Goal: Transaction & Acquisition: Purchase product/service

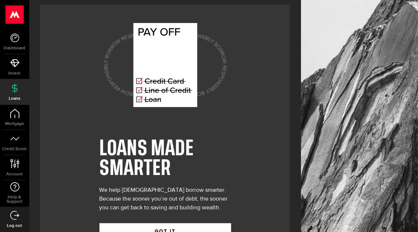
scroll to position [32, 0]
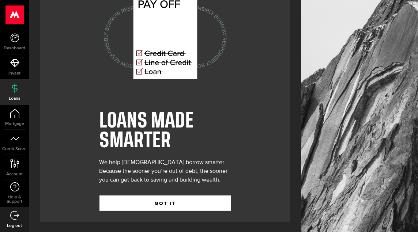
click at [166, 220] on div "LOANS MADE SMARTER We help Canadians borrow smarter. Because the sooner you’re …" at bounding box center [165, 99] width 132 height 245
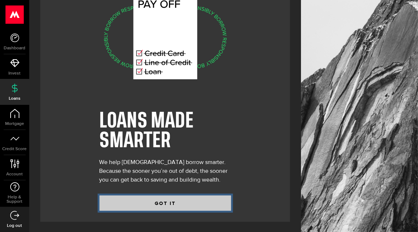
click at [167, 202] on button "GOT IT" at bounding box center [165, 203] width 132 height 15
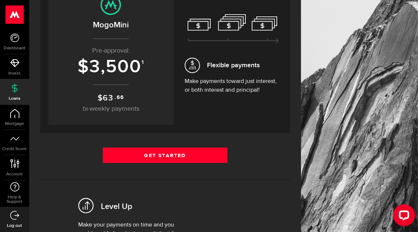
scroll to position [110, 0]
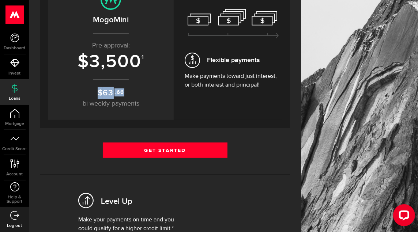
drag, startPoint x: 101, startPoint y: 91, endPoint x: 135, endPoint y: 94, distance: 34.5
click at [135, 94] on p "$ 63 .66 bi-weekly payments" at bounding box center [111, 98] width 111 height 22
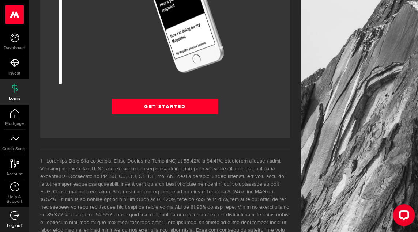
scroll to position [1024, 0]
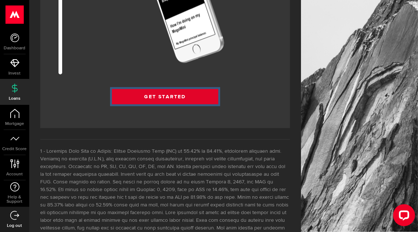
click at [180, 99] on link "Get Started" at bounding box center [165, 96] width 107 height 15
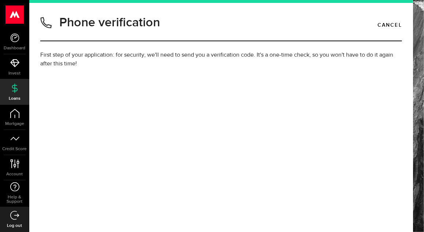
type input "6479162403"
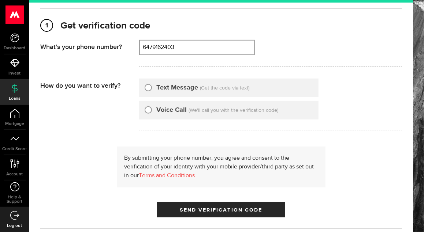
scroll to position [73, 0]
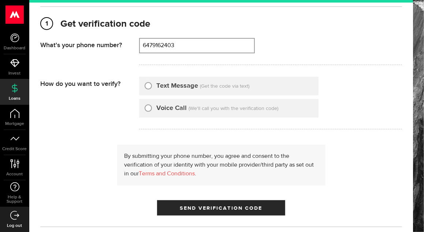
click at [159, 84] on label "Text Message" at bounding box center [177, 86] width 42 height 10
click at [152, 84] on input "Text Message" at bounding box center [147, 84] width 7 height 7
radio input "true"
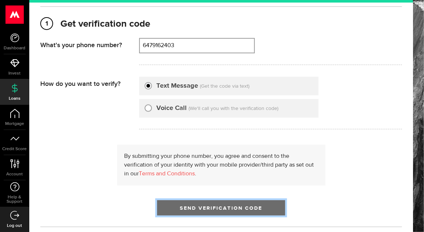
click at [182, 208] on span "Send Verification Code" at bounding box center [221, 208] width 82 height 5
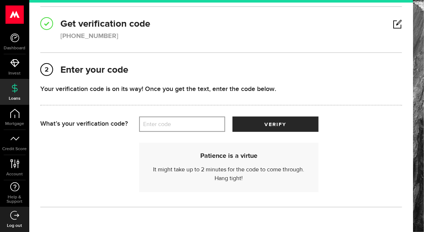
click at [176, 122] on label "Enter code" at bounding box center [182, 124] width 86 height 15
click at [176, 122] on input "Enter code" at bounding box center [182, 124] width 86 height 15
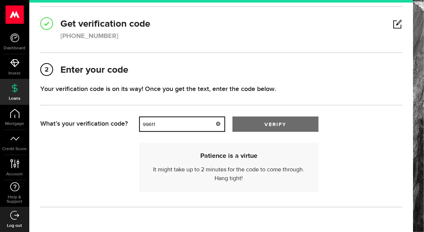
type input "99611"
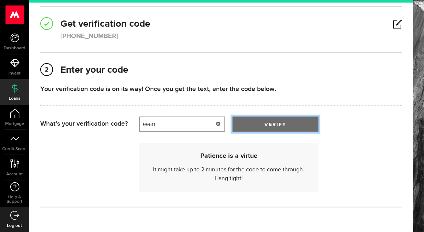
click at [300, 131] on button "verify" at bounding box center [275, 124] width 86 height 15
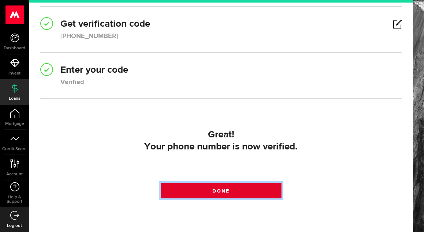
click at [188, 189] on link "Done" at bounding box center [221, 190] width 120 height 15
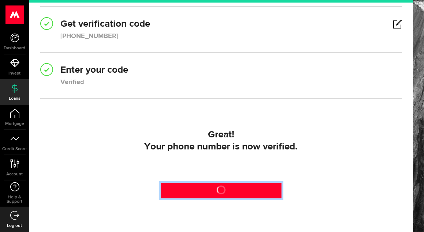
scroll to position [114, 0]
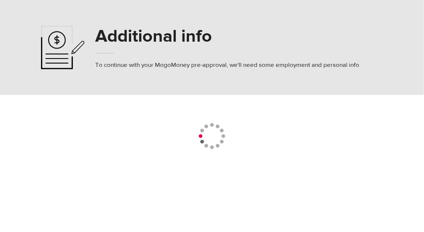
select select
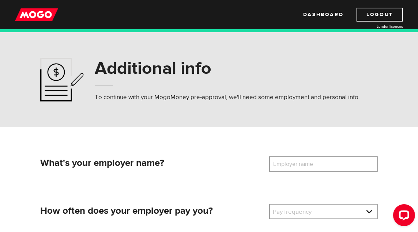
scroll to position [73, 0]
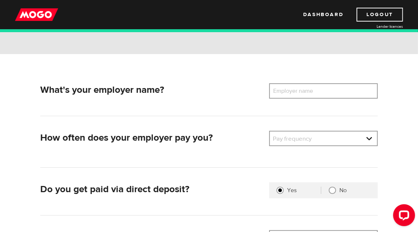
click at [277, 94] on label "Employer name" at bounding box center [298, 90] width 59 height 15
click at [277, 94] on input "Employer name" at bounding box center [323, 90] width 109 height 15
type input "Sound Insurance"
click at [326, 148] on div "Pay frequency Please select the frequency of payment Pay frequency Pay frequenc…" at bounding box center [323, 142] width 114 height 22
click at [324, 142] on link at bounding box center [323, 139] width 107 height 14
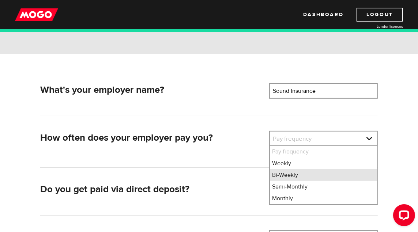
click at [305, 175] on li "Bi-Weekly" at bounding box center [323, 175] width 107 height 12
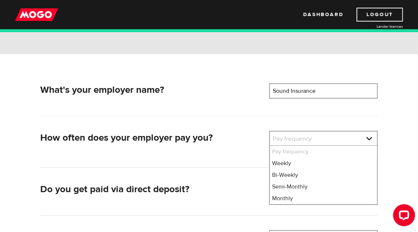
select select "2"
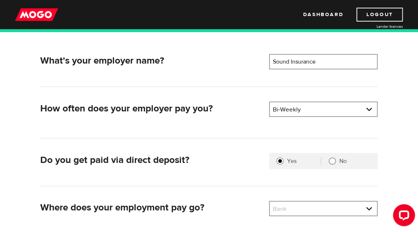
scroll to position [146, 0]
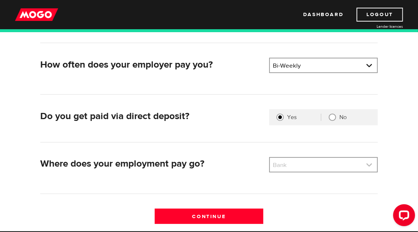
click at [302, 167] on link at bounding box center [323, 165] width 107 height 14
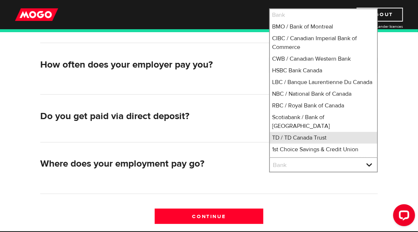
scroll to position [10, 0]
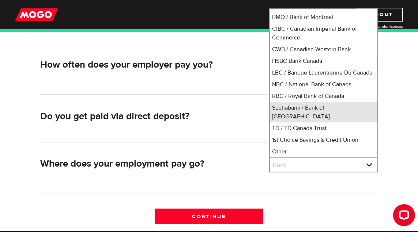
click at [312, 119] on li "Scotiabank / Bank of Nova Scotia" at bounding box center [323, 112] width 107 height 20
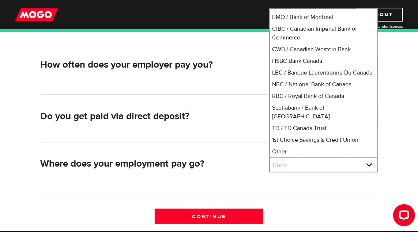
select select "2"
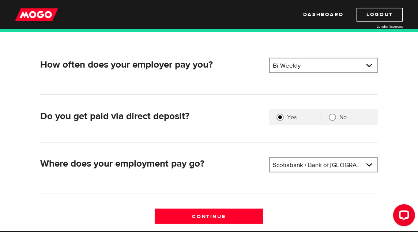
click at [305, 190] on div "Where does your employment pay go? Bank Please select your bank Scotiabank / Ba…" at bounding box center [208, 175] width 337 height 37
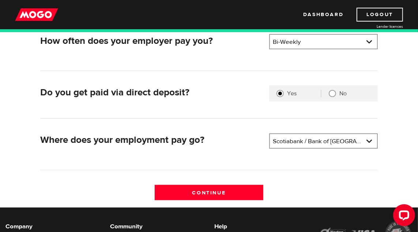
scroll to position [183, 0]
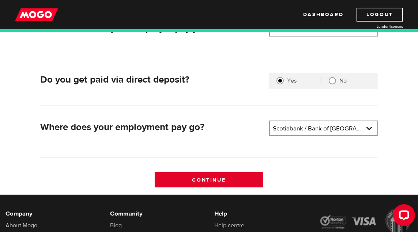
click at [225, 177] on input "Continue" at bounding box center [209, 179] width 109 height 15
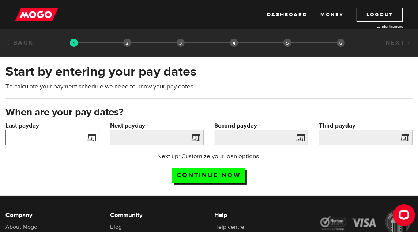
click at [66, 141] on input "Last payday" at bounding box center [52, 137] width 94 height 15
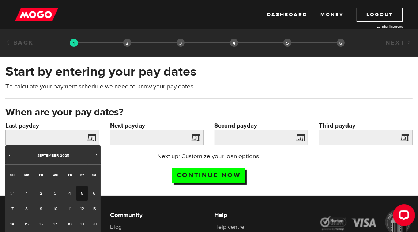
click at [79, 188] on link "5" at bounding box center [81, 193] width 11 height 15
type input "2025/09/05"
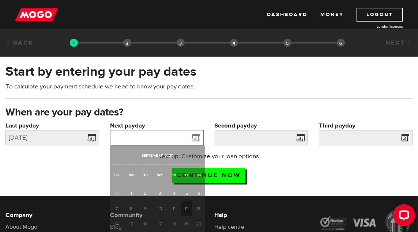
click at [161, 136] on input "Next payday" at bounding box center [157, 137] width 94 height 15
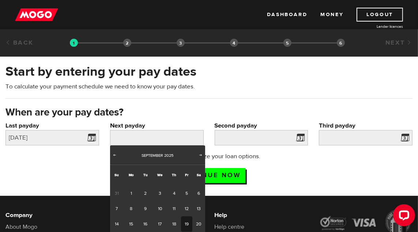
click at [185, 222] on link "19" at bounding box center [186, 224] width 11 height 15
type input "2025/09/19"
type input "2025/10/3"
type input "2025/10/17"
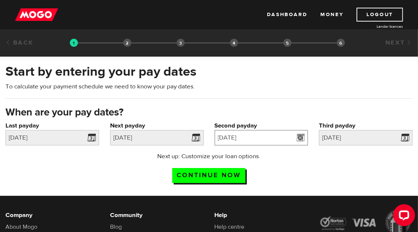
click at [284, 139] on input "2025/10/3" at bounding box center [262, 137] width 94 height 15
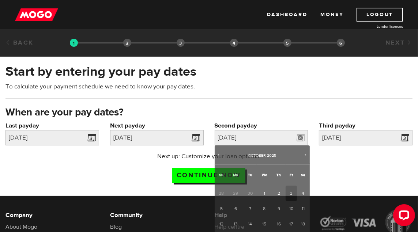
click at [386, 151] on div "Third payday Please enter your third pay date. 2025/10/17" at bounding box center [365, 136] width 105 height 31
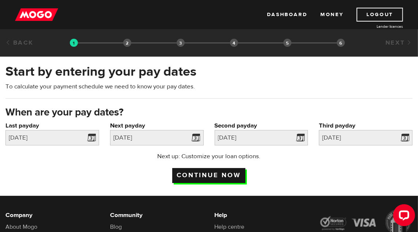
click at [231, 172] on input "Continue now" at bounding box center [208, 175] width 73 height 15
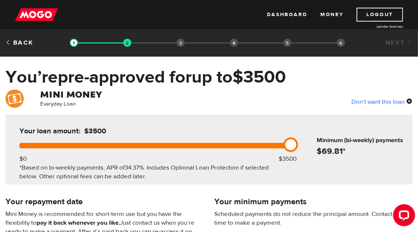
drag, startPoint x: 293, startPoint y: 143, endPoint x: 310, endPoint y: 147, distance: 16.9
click at [310, 147] on div "Your loan amount: $3500 $0 $3500 *Based on bi-weekly payments, APR of 34.37% . …" at bounding box center [208, 150] width 407 height 70
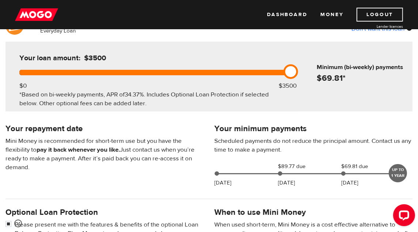
scroll to position [110, 0]
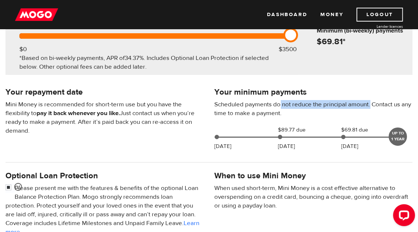
drag, startPoint x: 280, startPoint y: 108, endPoint x: 371, endPoint y: 106, distance: 90.7
click at [371, 106] on p "Scheduled payments do not reduce the principal amount. Contact us any time to m…" at bounding box center [314, 109] width 198 height 18
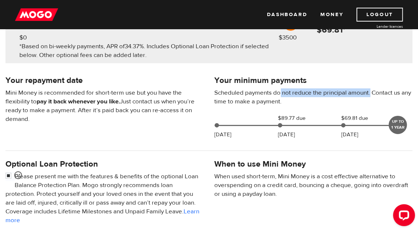
scroll to position [73, 0]
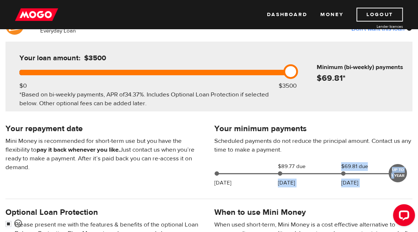
drag, startPoint x: 395, startPoint y: 174, endPoint x: 282, endPoint y: 178, distance: 112.7
click at [287, 177] on div "Sep 15 $89.77 due Oct 03 $69.81 due Oct 17 UP TO 1 YEAR" at bounding box center [307, 172] width 190 height 20
drag, startPoint x: 225, startPoint y: 184, endPoint x: 217, endPoint y: 184, distance: 8.4
click at [217, 184] on p "Sep 15" at bounding box center [223, 183] width 17 height 9
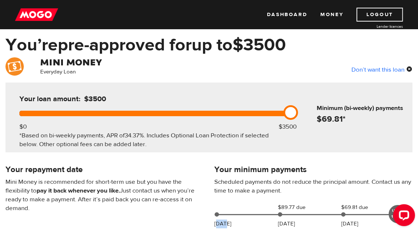
scroll to position [0, 0]
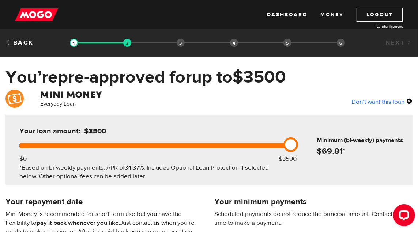
click at [389, 102] on div "Don’t want this loan" at bounding box center [381, 102] width 61 height 10
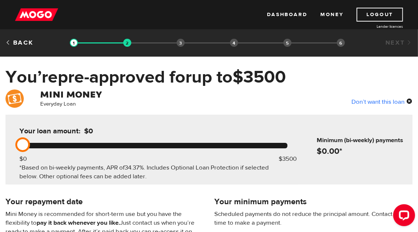
click at [268, 147] on div at bounding box center [153, 145] width 268 height 5
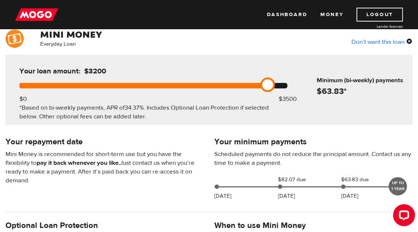
scroll to position [37, 0]
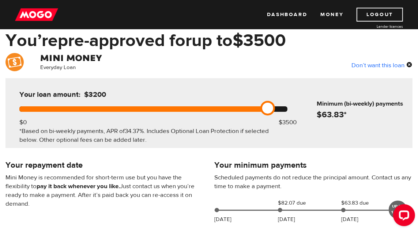
drag, startPoint x: 271, startPoint y: 105, endPoint x: 317, endPoint y: 105, distance: 46.8
click at [314, 105] on div "Your loan amount: $3200 $0 $3500 *Based on bi-weekly payments, APR of 34.37% . …" at bounding box center [208, 113] width 407 height 70
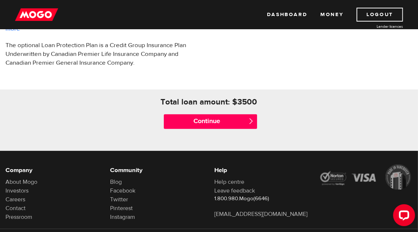
scroll to position [329, 0]
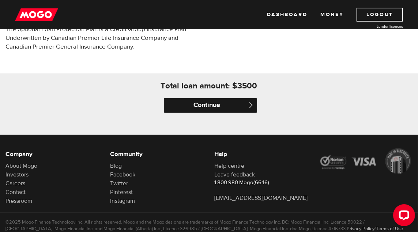
click at [185, 100] on input "Continue" at bounding box center [211, 105] width 94 height 15
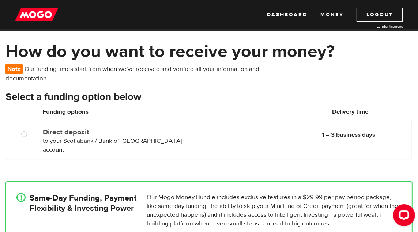
scroll to position [37, 0]
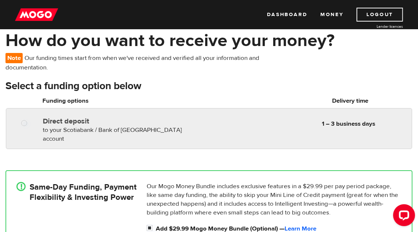
radio input "true"
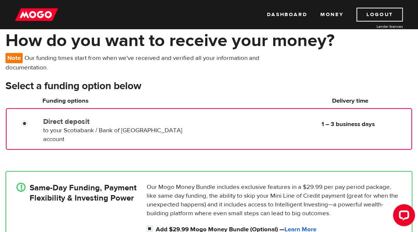
click at [176, 121] on label "Direct deposit" at bounding box center [117, 121] width 149 height 9
click at [31, 121] on input "Direct deposit" at bounding box center [26, 124] width 9 height 9
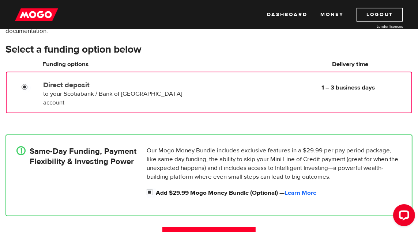
scroll to position [73, 0]
click at [184, 227] on input "Continue" at bounding box center [209, 234] width 94 height 15
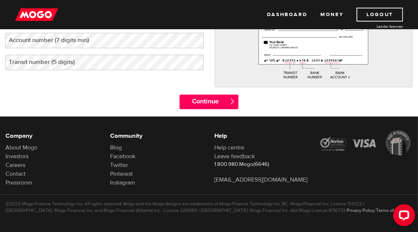
scroll to position [160, 0]
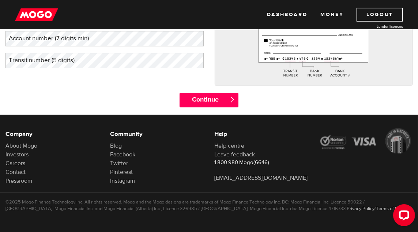
click at [37, 15] on img at bounding box center [36, 15] width 43 height 14
